Goal: Use online tool/utility: Utilize a website feature to perform a specific function

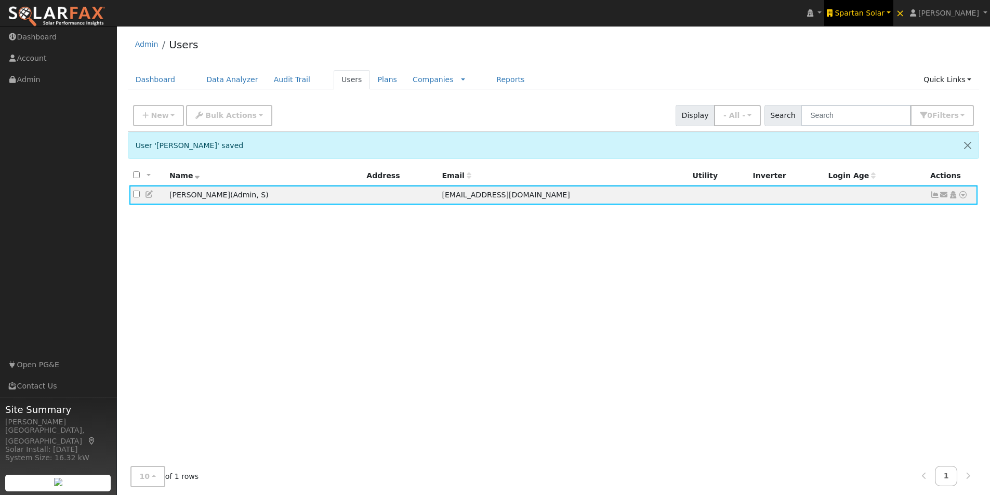
click at [882, 10] on span "Spartan Solar" at bounding box center [859, 13] width 50 height 8
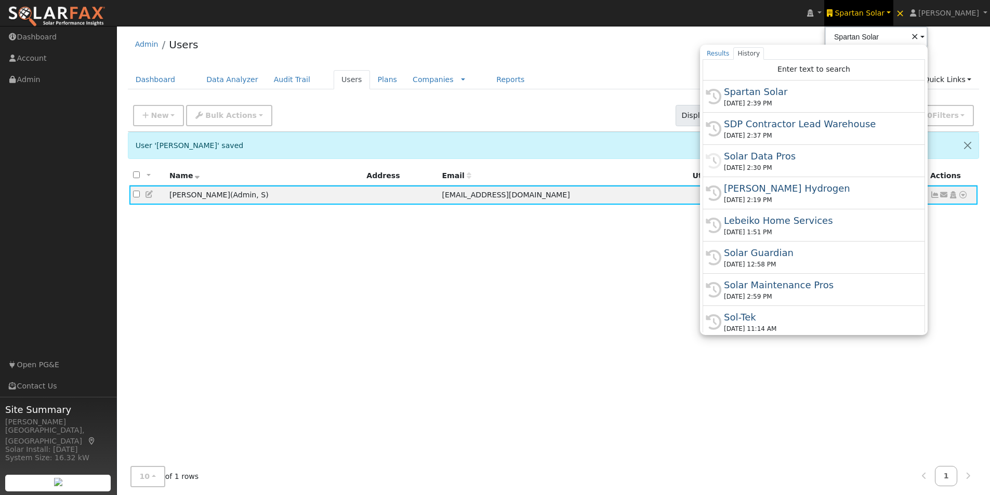
drag, startPoint x: 783, startPoint y: 221, endPoint x: 767, endPoint y: 162, distance: 61.9
click at [780, 215] on div "Lebeiko Home Services" at bounding box center [818, 221] width 189 height 14
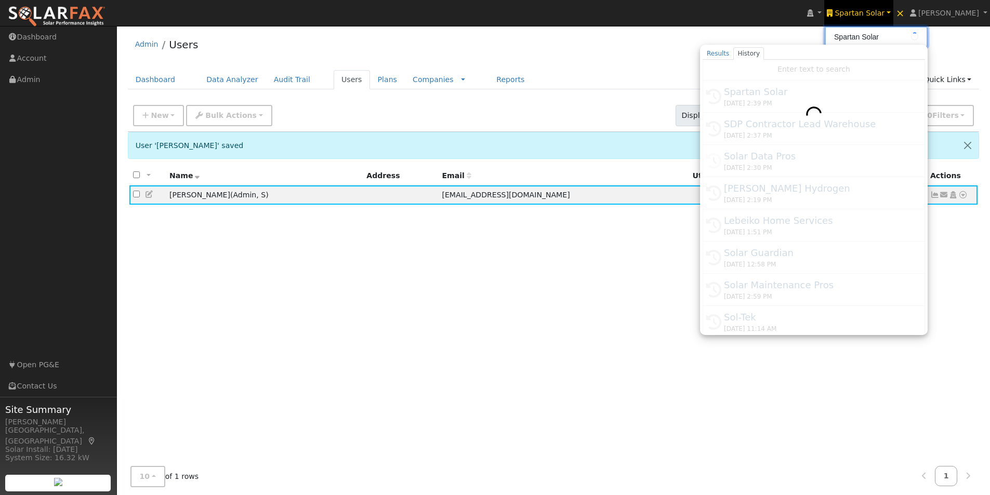
type input "Lebeiko Home Services"
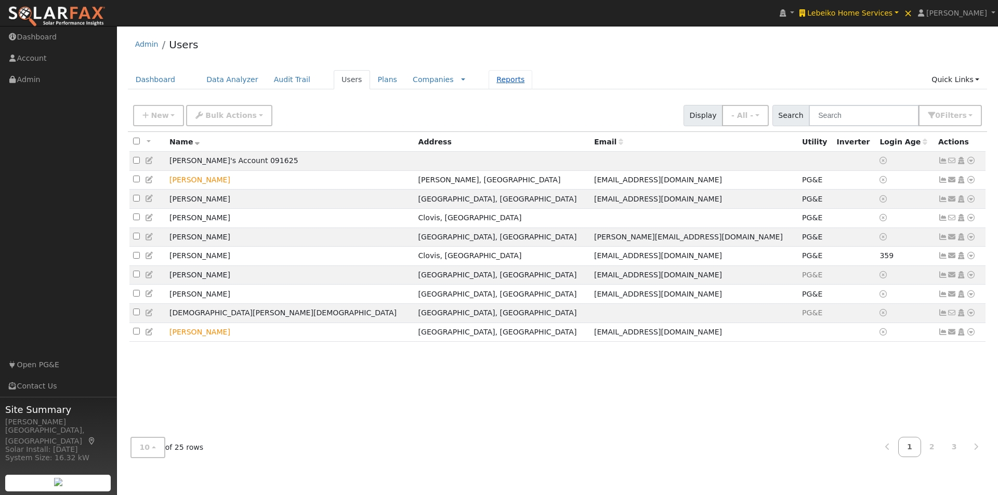
click at [488, 73] on link "Reports" at bounding box center [510, 79] width 44 height 19
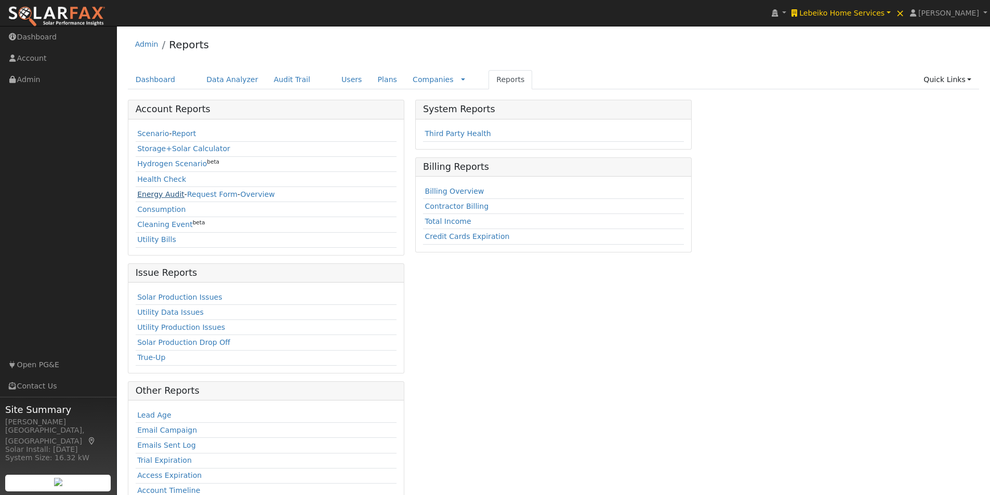
click at [141, 194] on link "Energy Audit" at bounding box center [160, 194] width 47 height 8
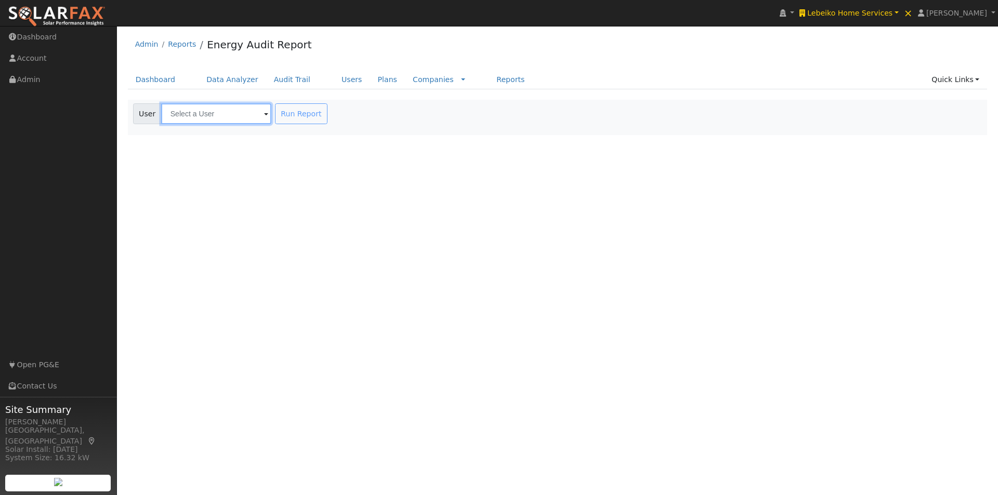
click at [215, 115] on input "text" at bounding box center [216, 113] width 110 height 21
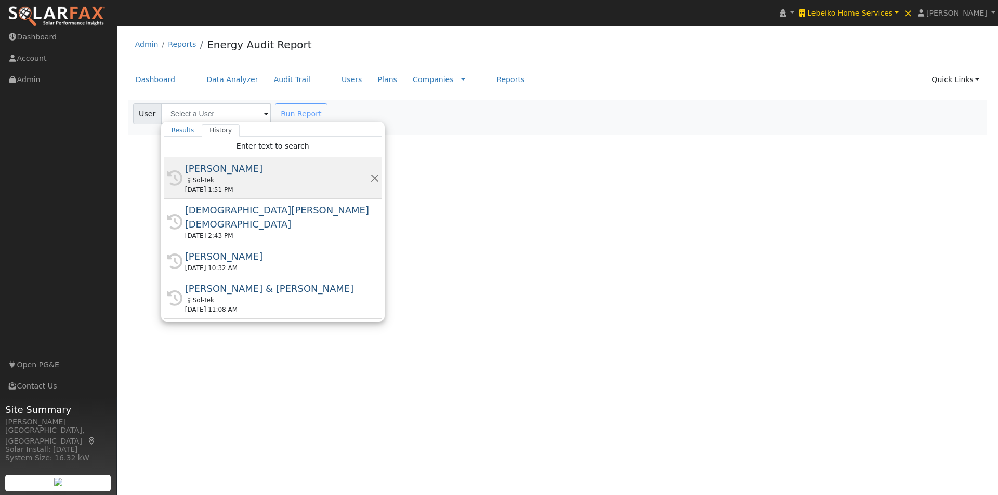
click at [205, 164] on div "Enrique Meza" at bounding box center [277, 169] width 185 height 14
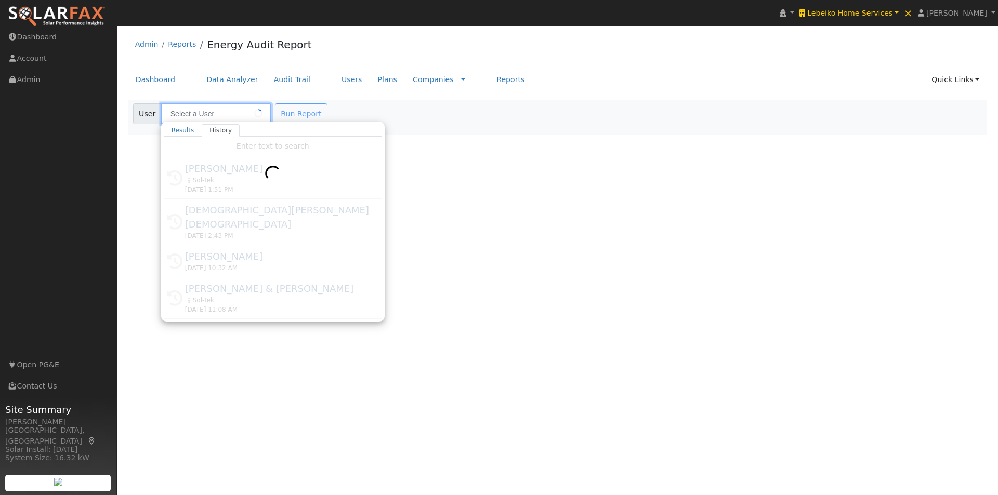
type input "Enrique Meza"
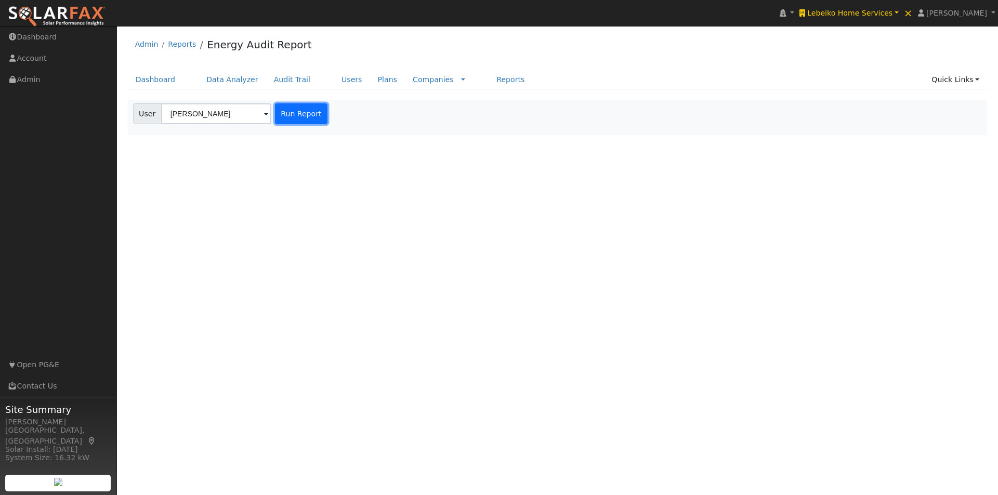
drag, startPoint x: 299, startPoint y: 115, endPoint x: 493, endPoint y: 99, distance: 194.4
click at [301, 112] on button "Run Report" at bounding box center [301, 113] width 52 height 21
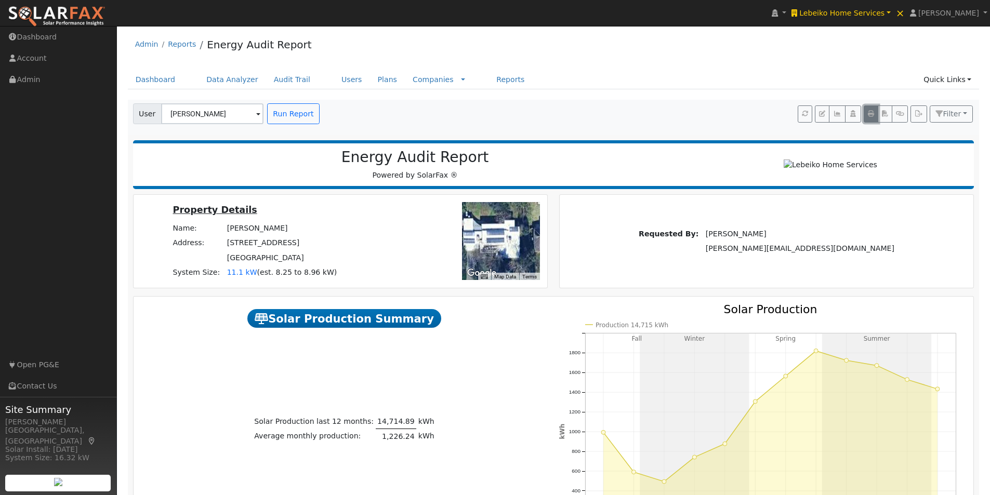
click at [870, 113] on icon "button" at bounding box center [871, 114] width 6 height 6
click at [958, 113] on span "Filter" at bounding box center [951, 114] width 18 height 8
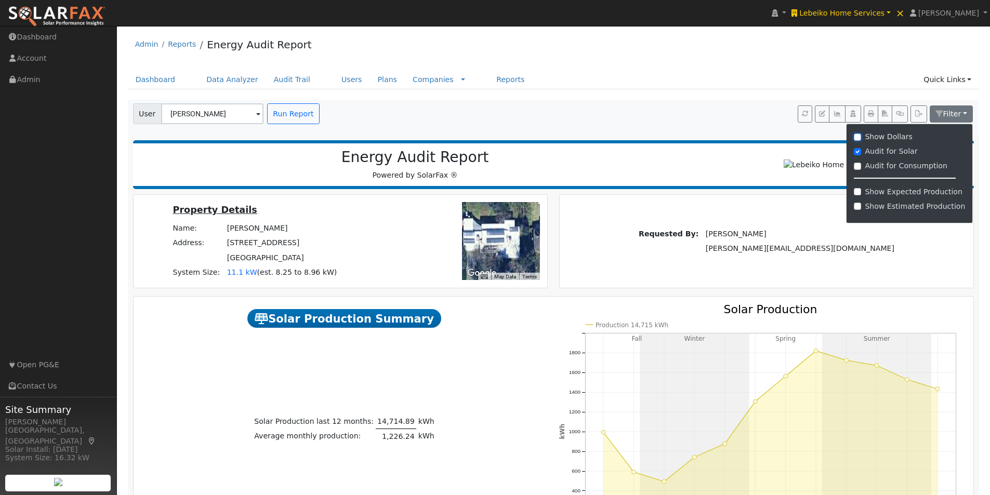
click at [861, 137] on input "Show Dollars" at bounding box center [857, 137] width 7 height 7
checkbox input "true"
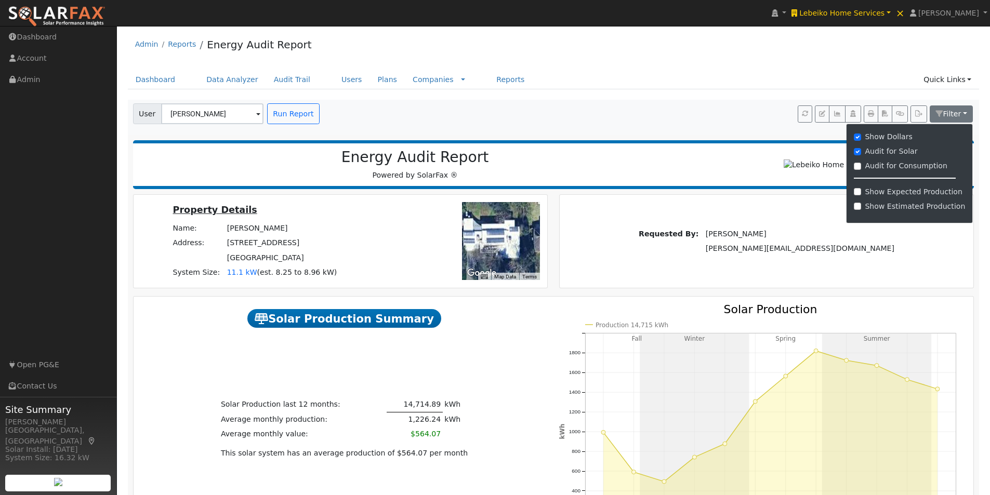
click at [879, 34] on div "Admin Reports Energy Audit Report" at bounding box center [554, 47] width 852 height 32
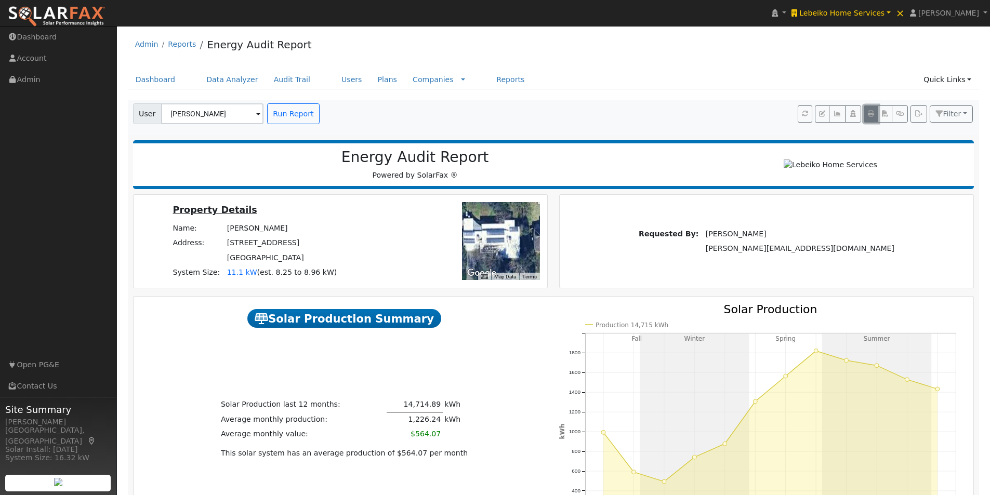
click at [873, 114] on icon "button" at bounding box center [871, 114] width 6 height 6
